Goal: Task Accomplishment & Management: Manage account settings

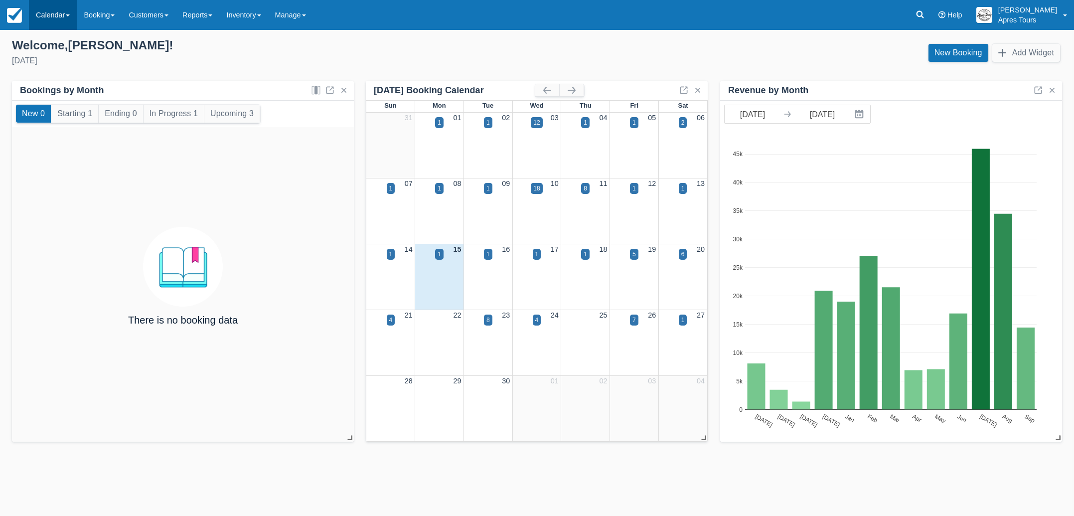
click at [45, 16] on link "Calendar" at bounding box center [53, 15] width 48 height 30
click at [54, 92] on link "Month" at bounding box center [68, 94] width 79 height 21
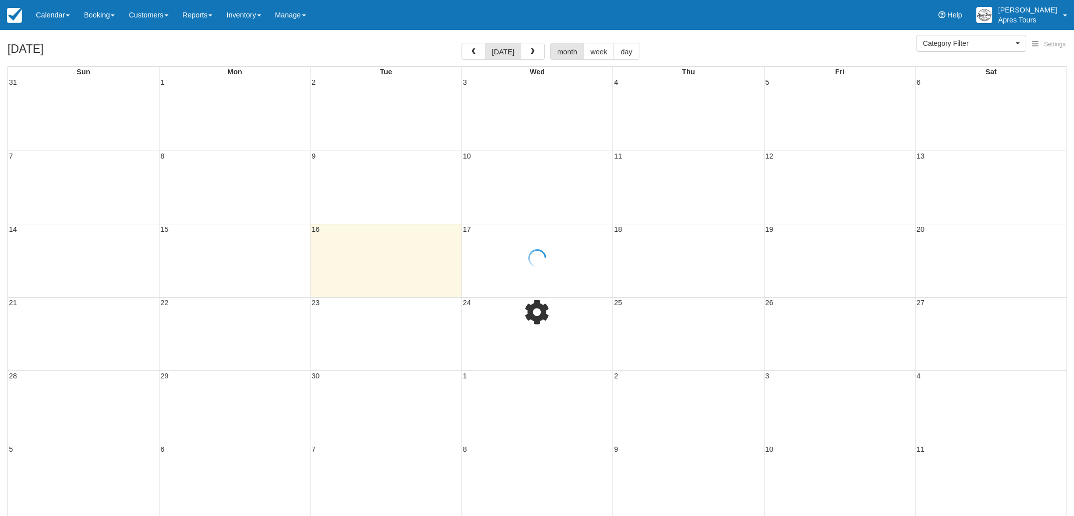
select select
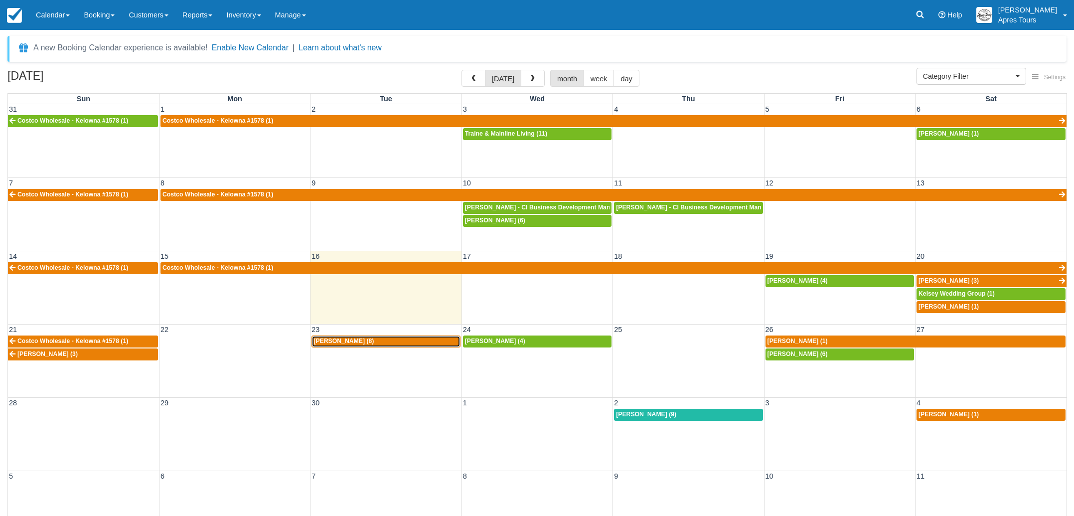
click at [366, 340] on div "Vincent Chow (8)" at bounding box center [386, 341] width 145 height 8
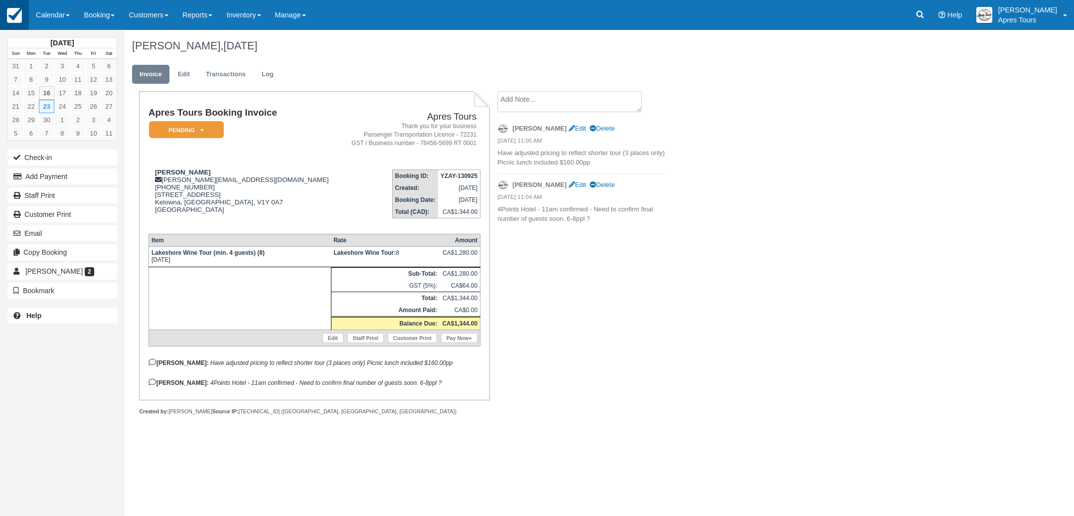
click at [19, 15] on img at bounding box center [14, 15] width 15 height 15
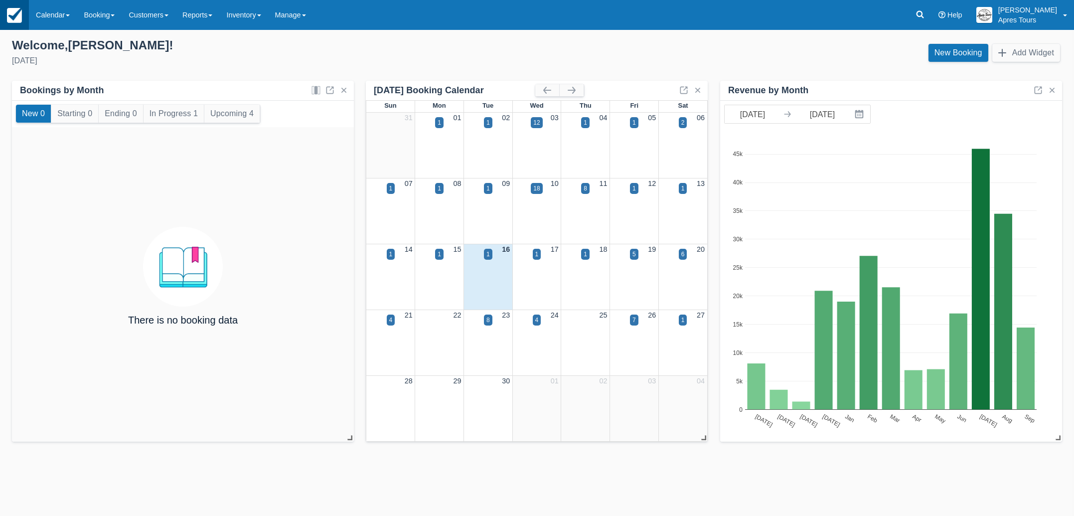
click at [16, 22] on img at bounding box center [14, 15] width 15 height 15
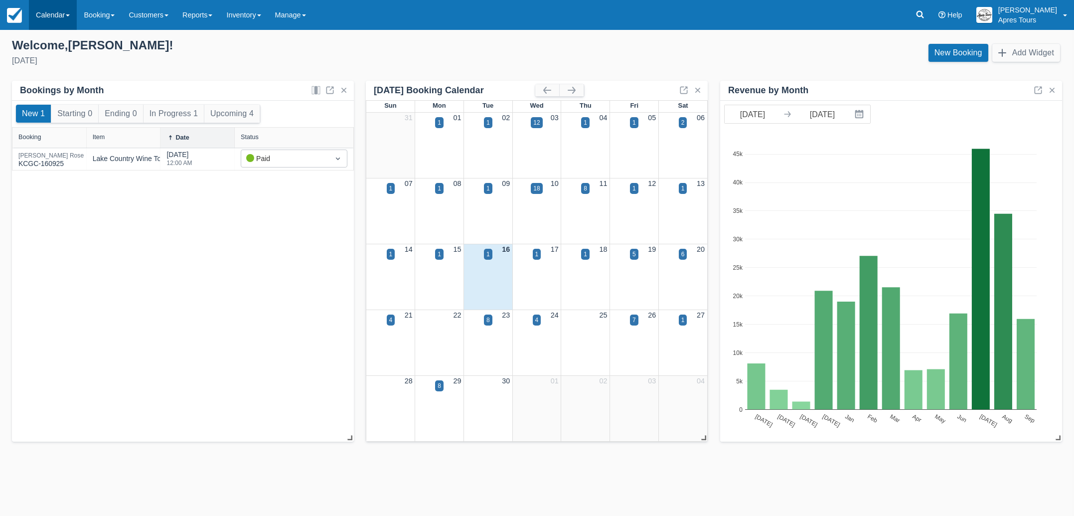
click at [57, 10] on link "Calendar" at bounding box center [53, 15] width 48 height 30
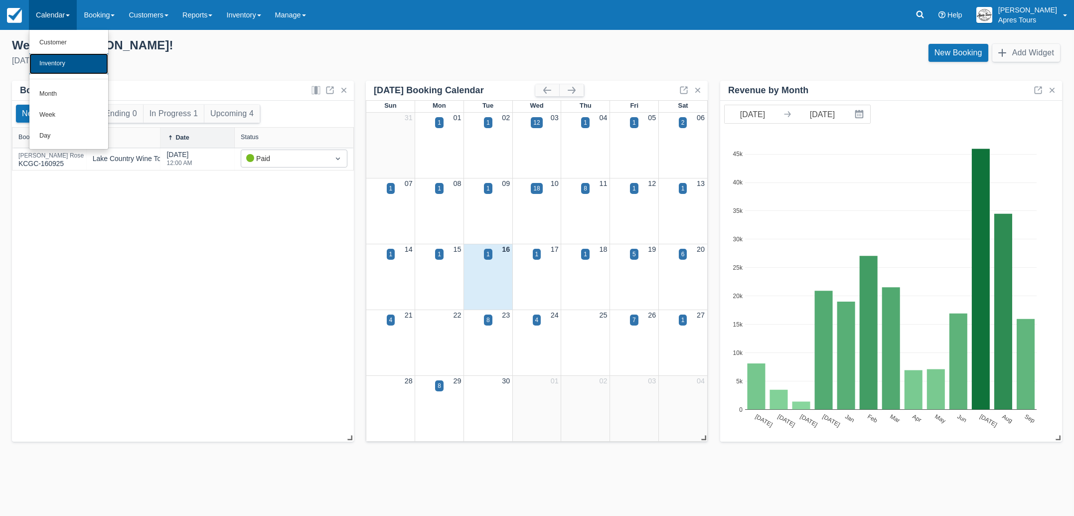
click at [56, 62] on link "Inventory" at bounding box center [68, 63] width 79 height 21
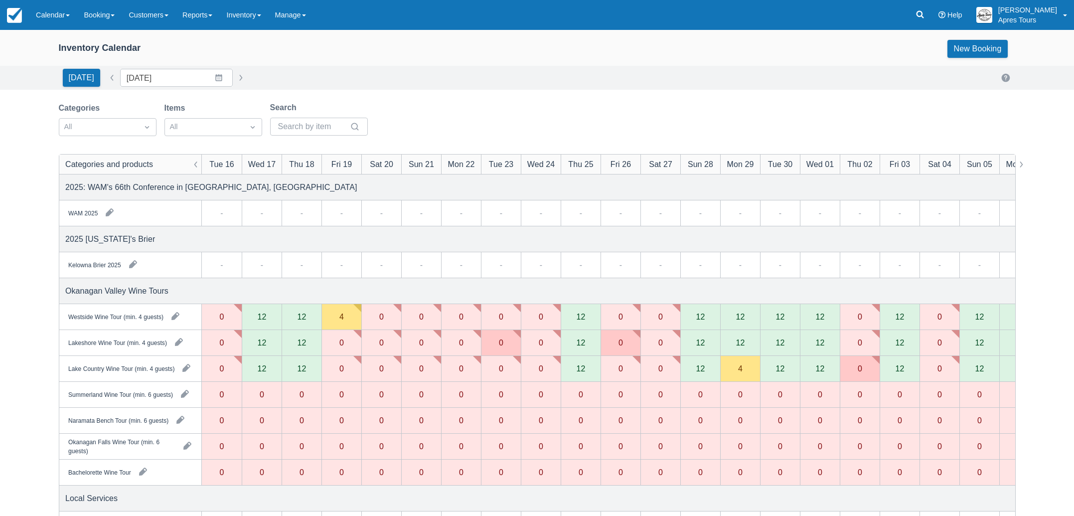
click at [744, 342] on div "12" at bounding box center [740, 342] width 9 height 8
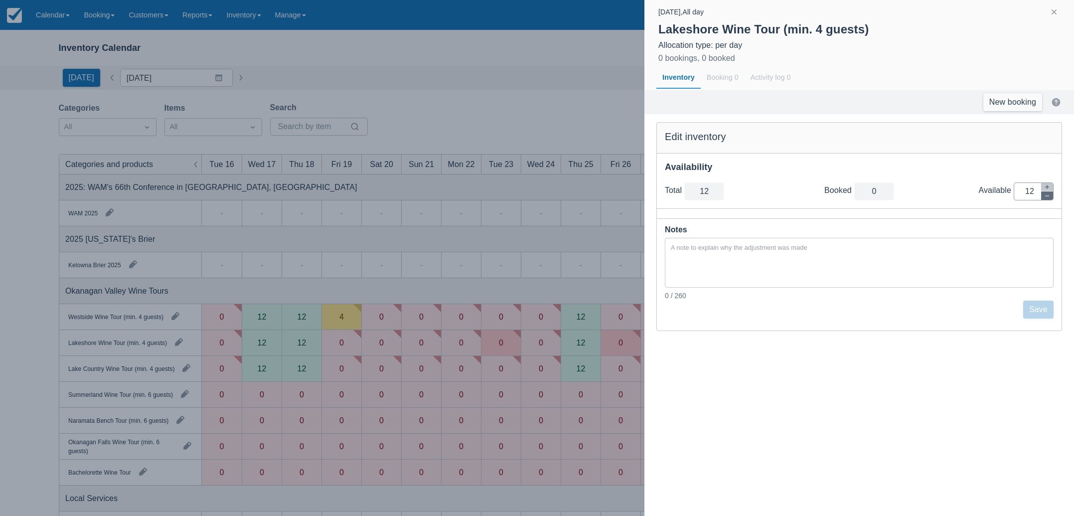
click at [1050, 196] on button "button" at bounding box center [1047, 195] width 12 height 8
type input "11"
click at [1050, 196] on button "button" at bounding box center [1047, 195] width 12 height 8
type input "10"
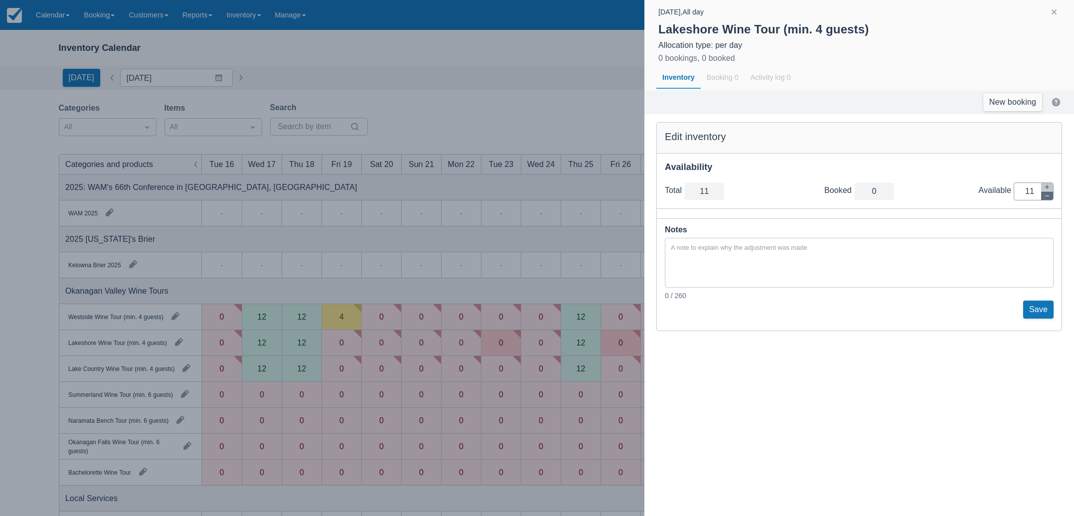
type input "10"
click at [1050, 196] on button "button" at bounding box center [1047, 195] width 12 height 8
type input "9"
click at [1050, 196] on button "button" at bounding box center [1047, 195] width 12 height 8
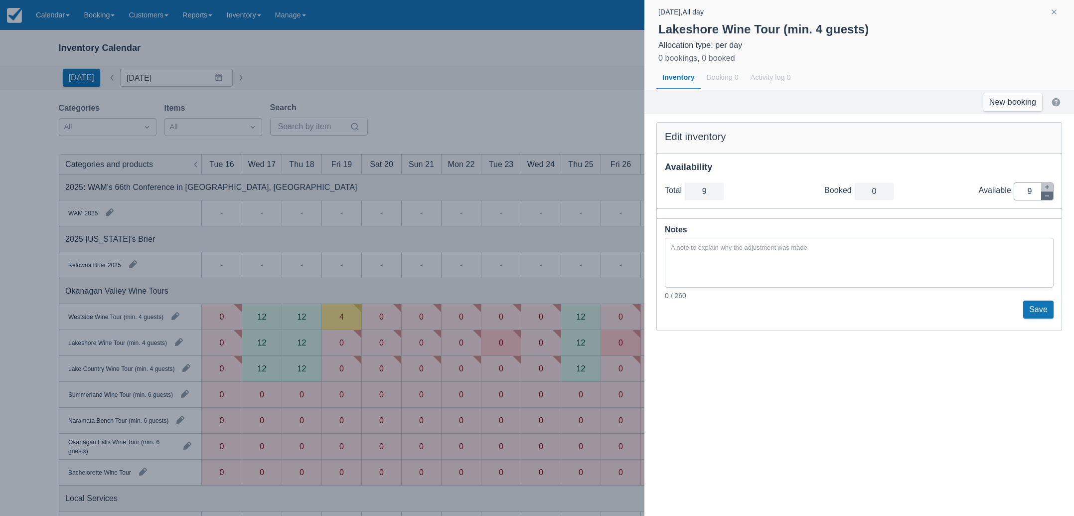
type input "8"
click at [1050, 196] on button "button" at bounding box center [1047, 195] width 12 height 8
type input "7"
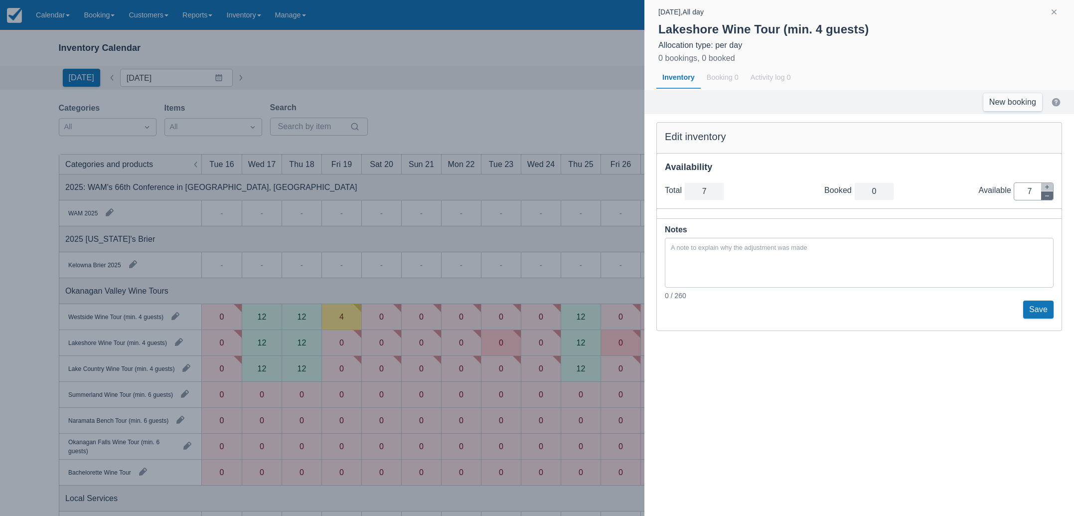
click at [1050, 196] on button "button" at bounding box center [1047, 195] width 12 height 8
type input "6"
click at [1050, 196] on button "button" at bounding box center [1047, 195] width 12 height 8
type input "5"
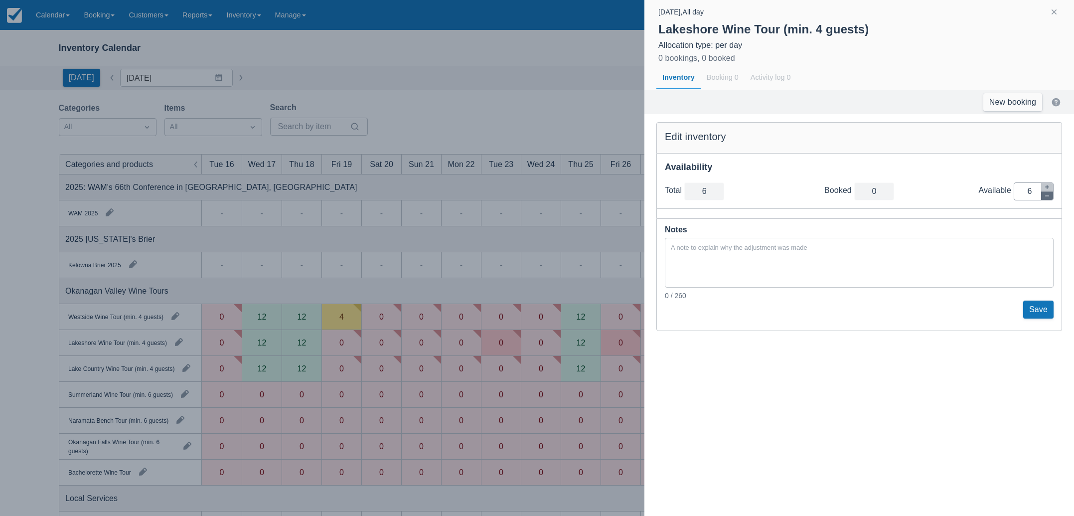
type input "5"
click at [1050, 196] on button "button" at bounding box center [1047, 195] width 12 height 8
type input "4"
click at [1050, 196] on button "button" at bounding box center [1047, 195] width 12 height 8
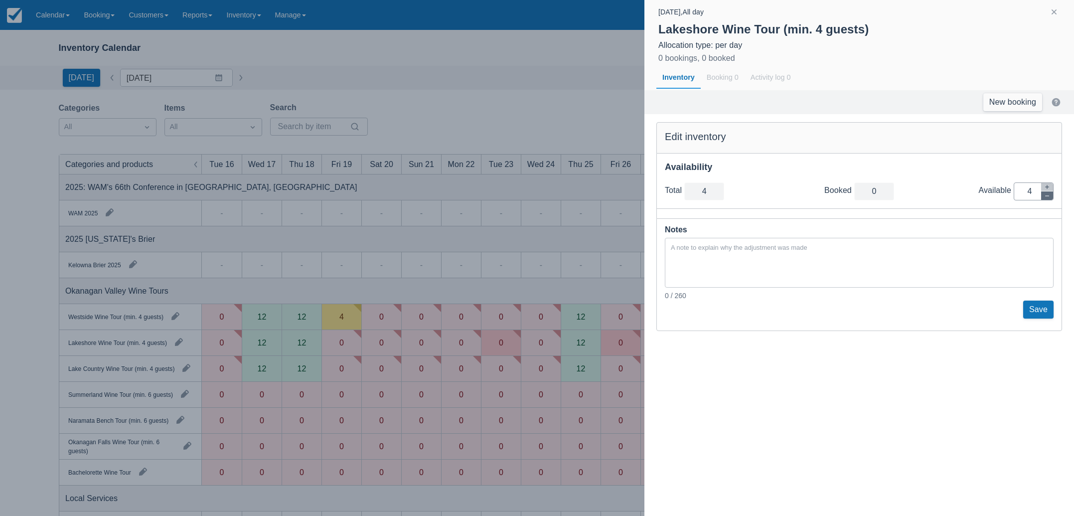
type input "3"
click at [1050, 196] on button "button" at bounding box center [1047, 195] width 12 height 8
type input "2"
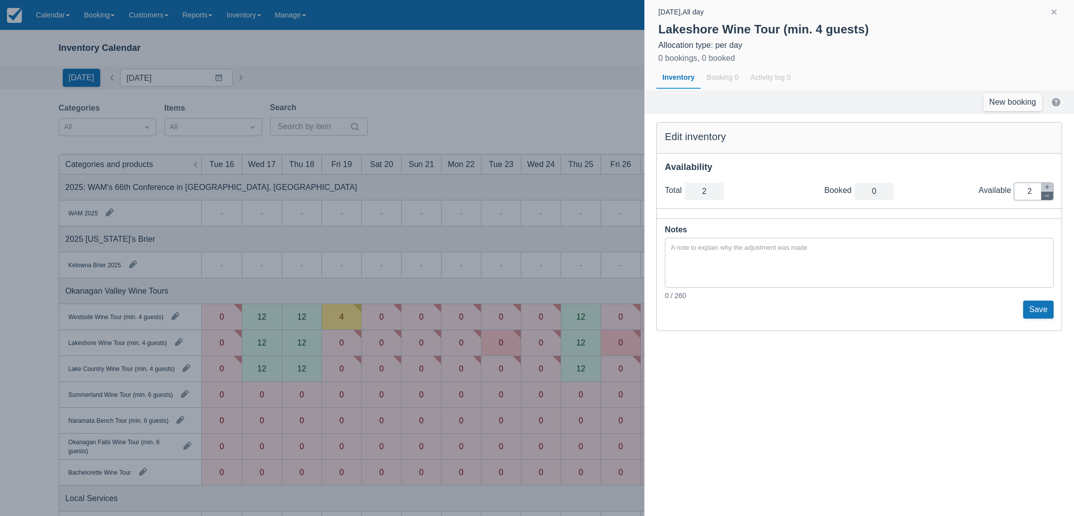
click at [1050, 196] on button "button" at bounding box center [1047, 195] width 12 height 8
type input "1"
click at [1050, 196] on button "button" at bounding box center [1047, 195] width 12 height 8
type input "0"
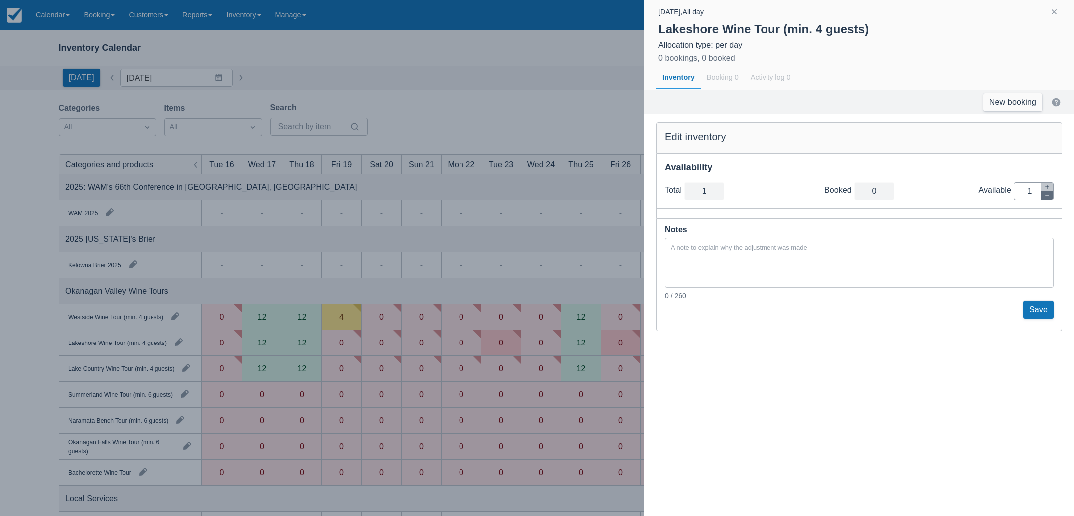
type input "0"
click at [1042, 306] on button "Save" at bounding box center [1038, 310] width 30 height 18
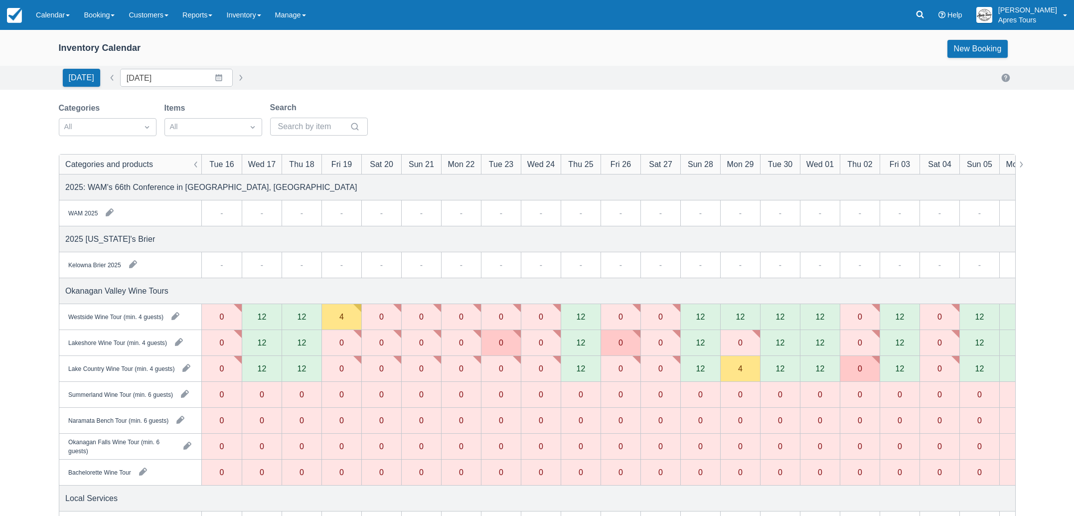
click at [742, 313] on div "12" at bounding box center [740, 317] width 9 height 8
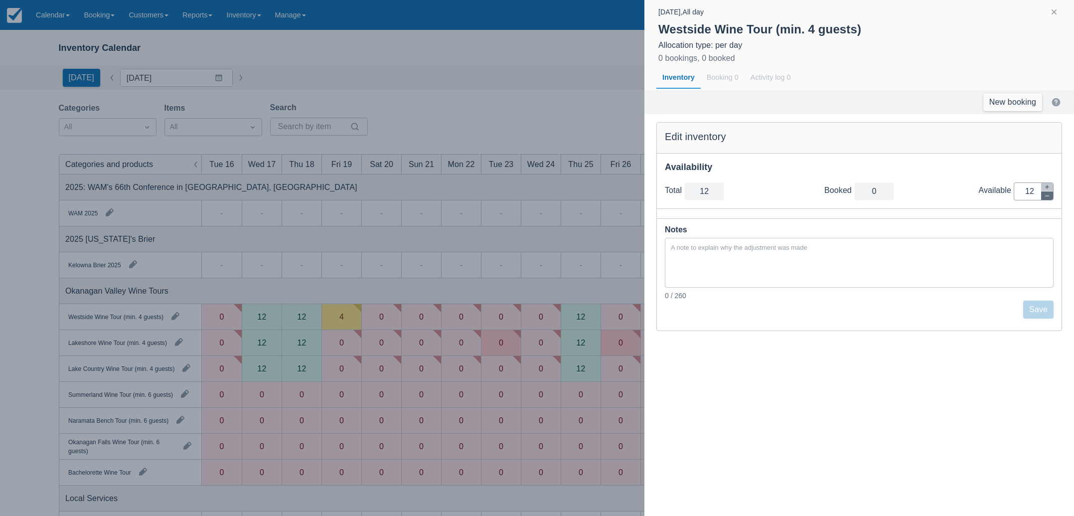
click at [1047, 196] on icon "button" at bounding box center [1047, 196] width 6 height 6
type input "11"
click at [1047, 196] on icon "button" at bounding box center [1047, 196] width 6 height 6
type input "10"
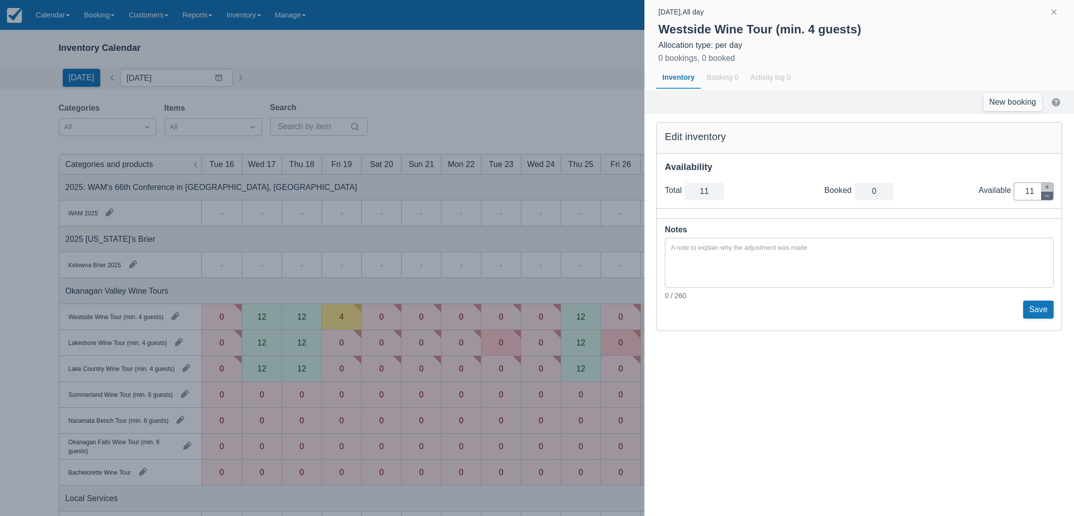
type input "10"
click at [1047, 196] on icon "button" at bounding box center [1047, 196] width 6 height 6
type input "9"
click at [1047, 196] on icon "button" at bounding box center [1047, 196] width 6 height 6
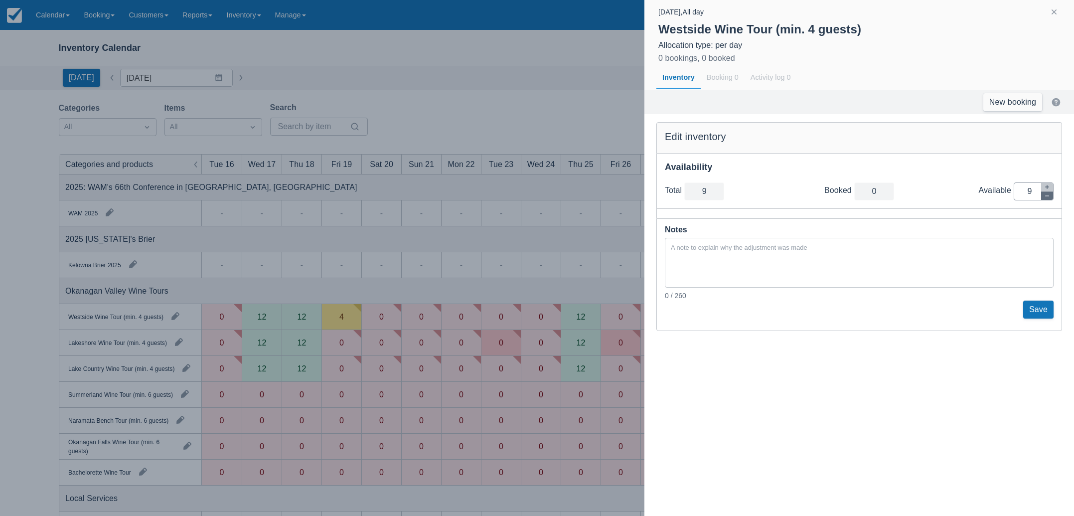
type input "8"
click at [1047, 196] on icon "button" at bounding box center [1047, 196] width 6 height 6
type input "7"
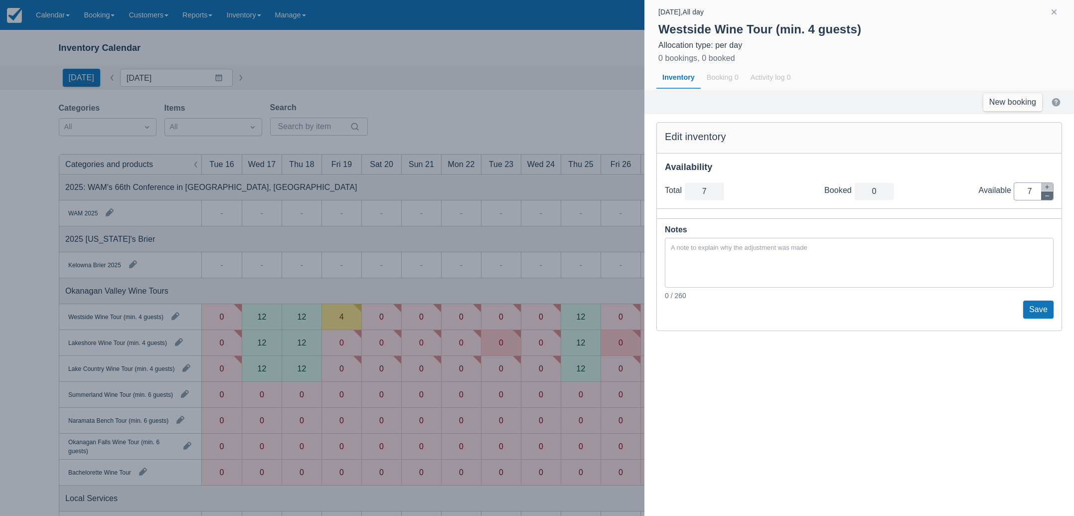
click at [1047, 196] on icon "button" at bounding box center [1047, 196] width 6 height 6
type input "6"
click at [1047, 196] on icon "button" at bounding box center [1047, 196] width 6 height 6
type input "5"
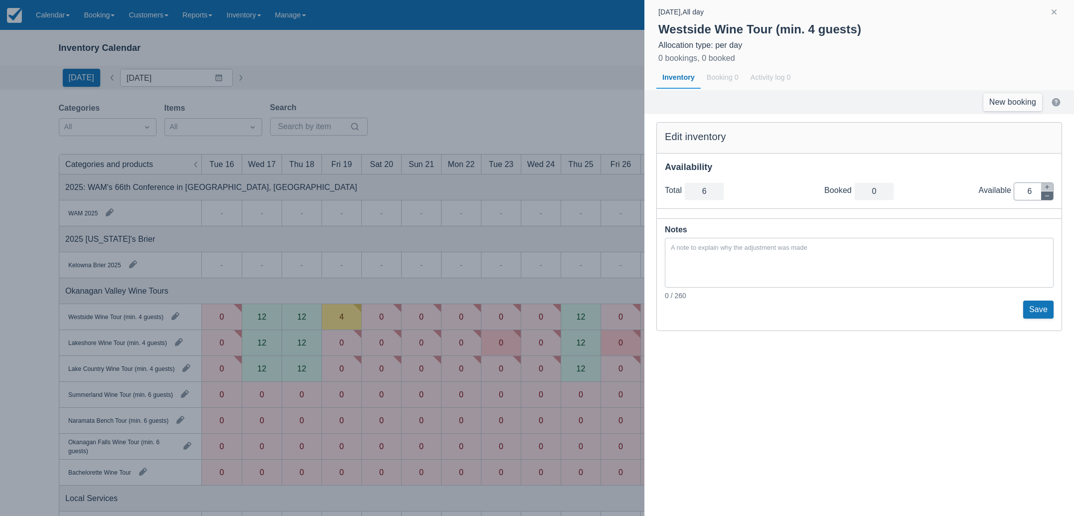
type input "5"
click at [1047, 196] on icon "button" at bounding box center [1047, 196] width 6 height 6
type input "4"
click at [1047, 196] on icon "button" at bounding box center [1047, 196] width 6 height 6
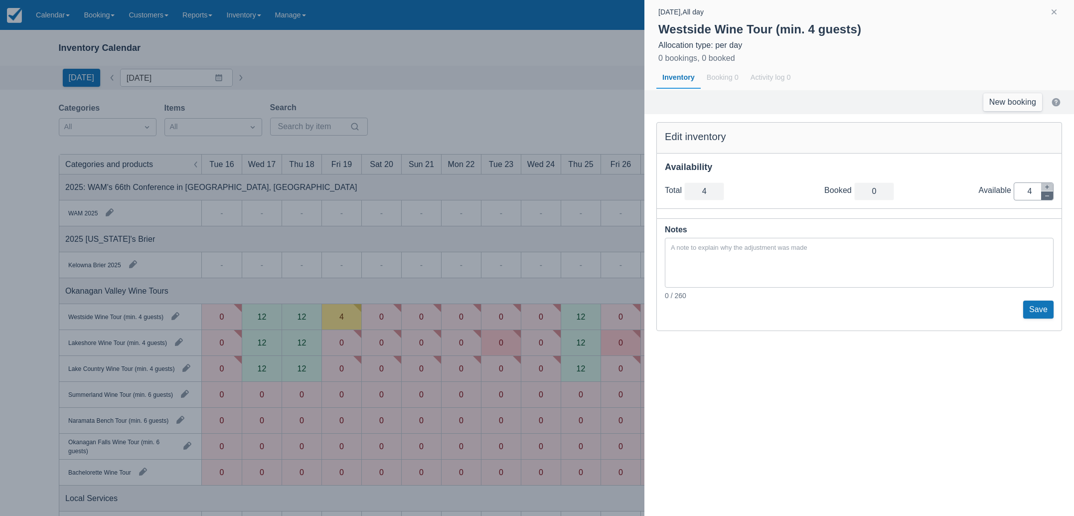
type input "3"
click at [1047, 196] on icon "button" at bounding box center [1047, 196] width 6 height 6
type input "2"
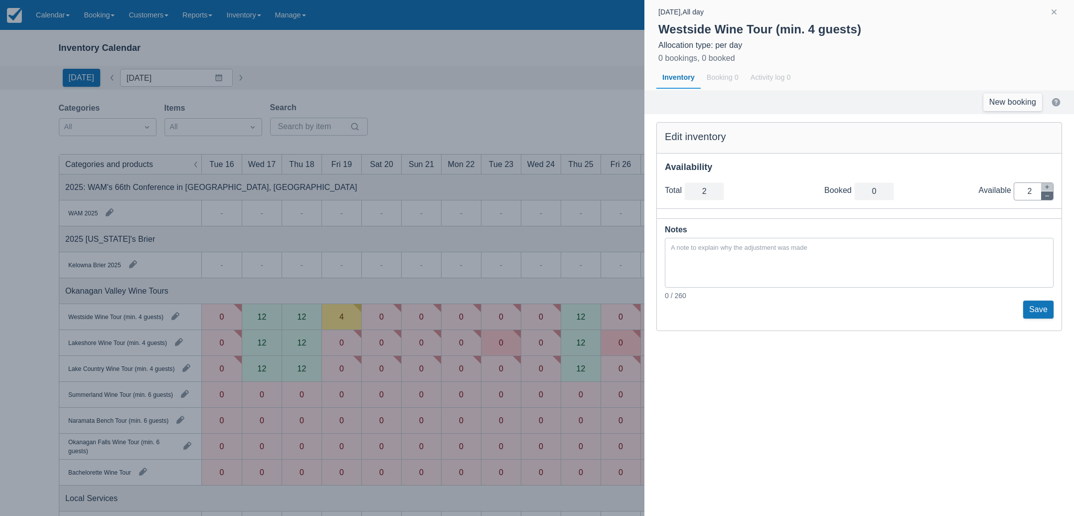
click at [1047, 196] on icon "button" at bounding box center [1047, 196] width 6 height 6
type input "1"
click at [1047, 196] on icon "button" at bounding box center [1047, 196] width 6 height 6
type input "0"
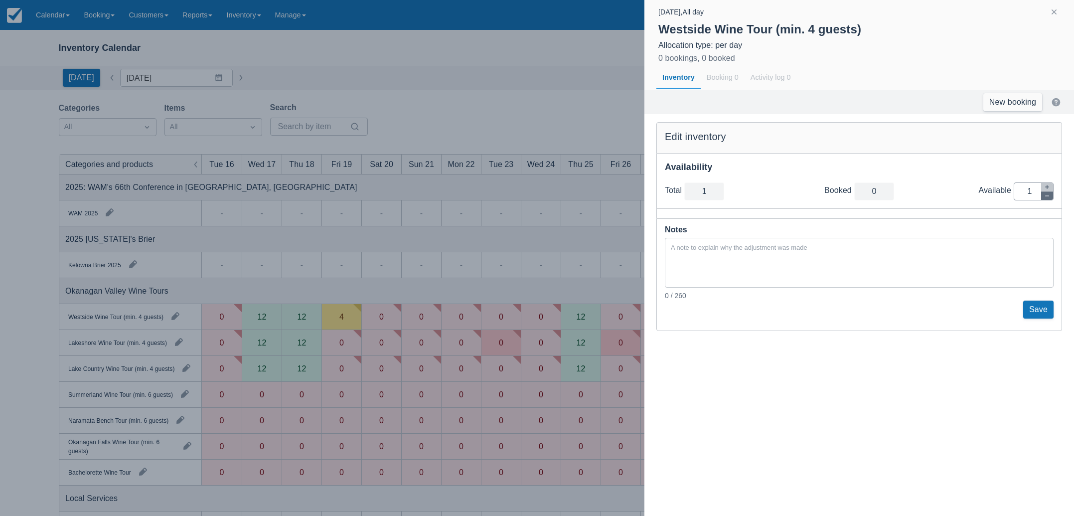
type input "0"
click at [1044, 308] on button "Save" at bounding box center [1038, 310] width 30 height 18
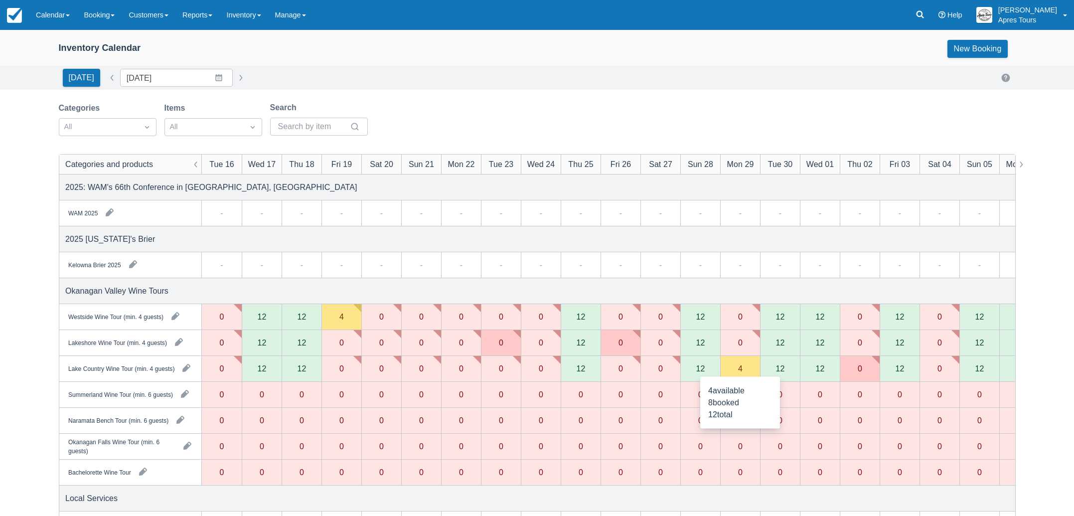
click at [740, 365] on div "4" at bounding box center [740, 368] width 4 height 8
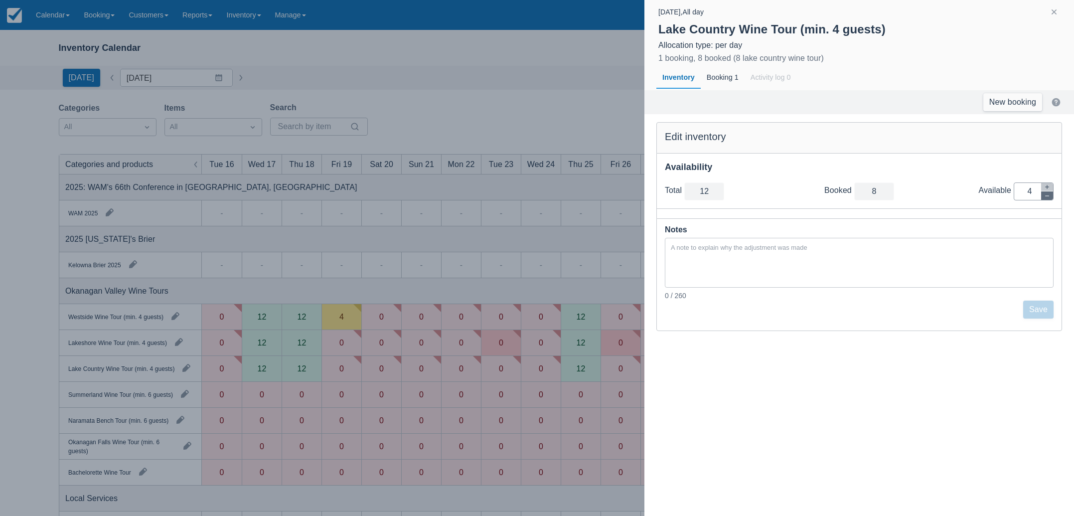
click at [1048, 197] on icon "button" at bounding box center [1047, 196] width 6 height 6
type input "11"
type input "3"
click at [1048, 197] on icon "button" at bounding box center [1047, 196] width 6 height 6
type input "10"
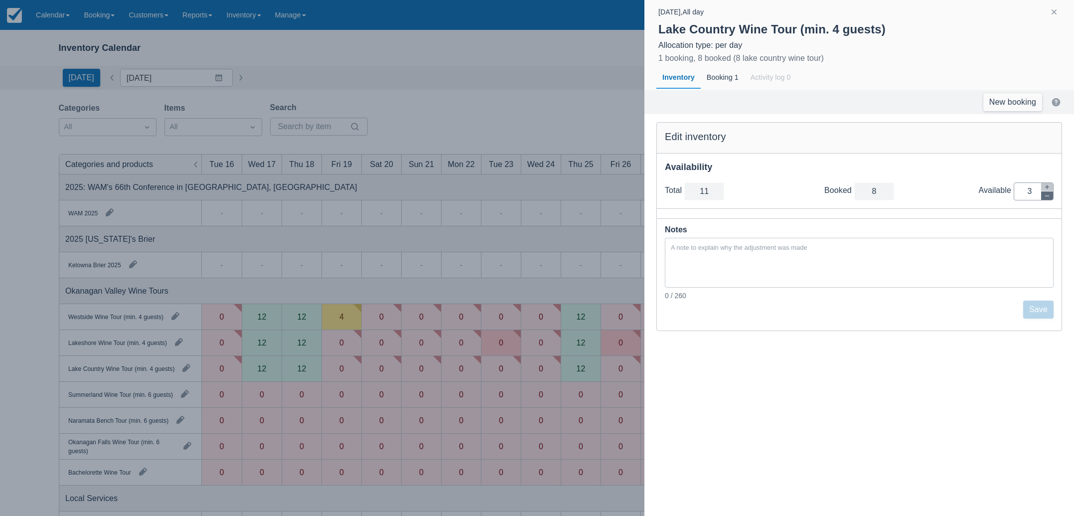
type input "2"
click at [1048, 197] on icon "button" at bounding box center [1047, 196] width 6 height 6
type input "9"
type input "1"
click at [1048, 197] on icon "button" at bounding box center [1047, 196] width 6 height 6
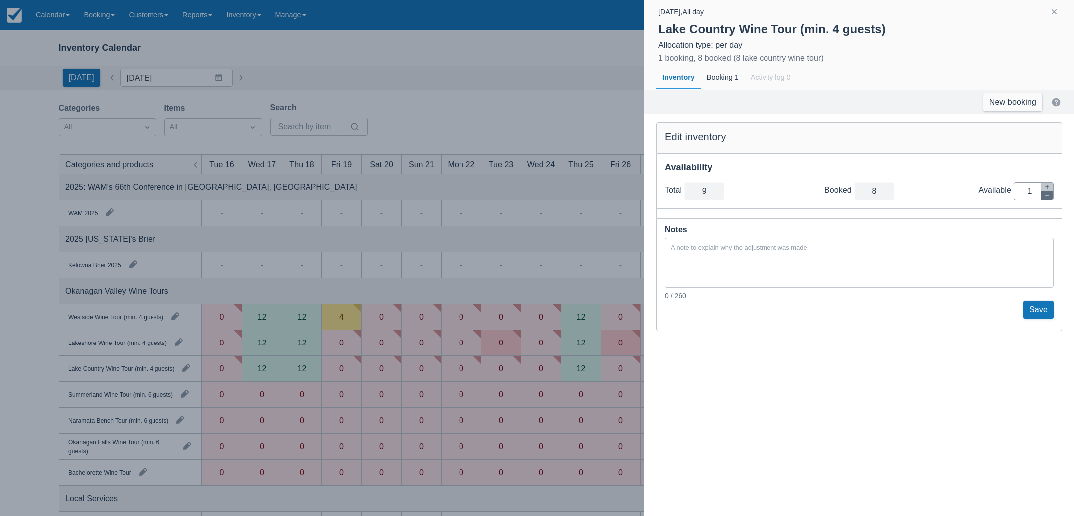
type input "8"
type input "0"
click at [1038, 315] on button "Save" at bounding box center [1038, 310] width 30 height 18
